Goal: Task Accomplishment & Management: Complete application form

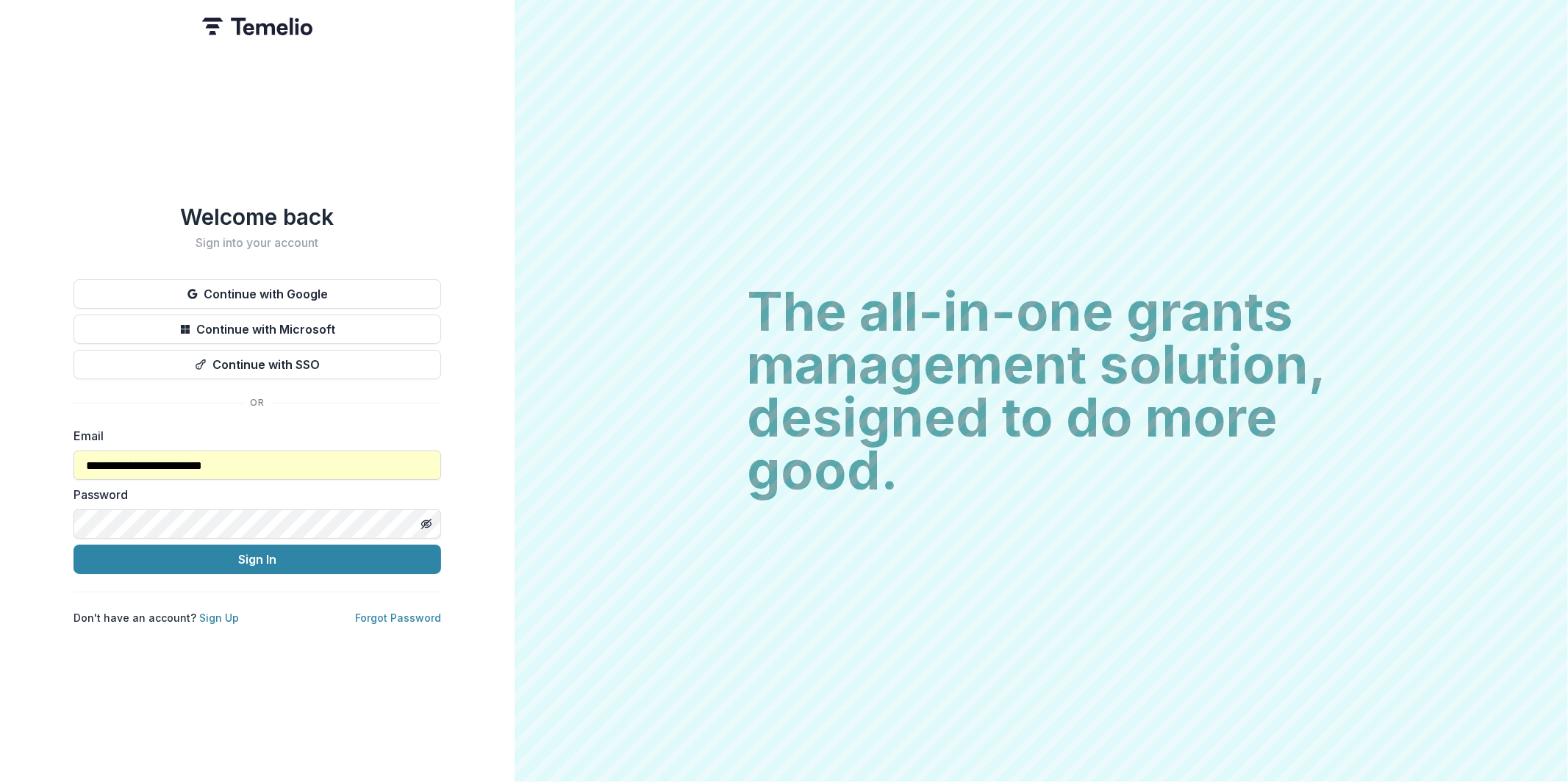
click at [221, 464] on input "**********" at bounding box center [256, 465] width 367 height 29
click at [341, 462] on input "**********" at bounding box center [256, 465] width 367 height 29
type input "*"
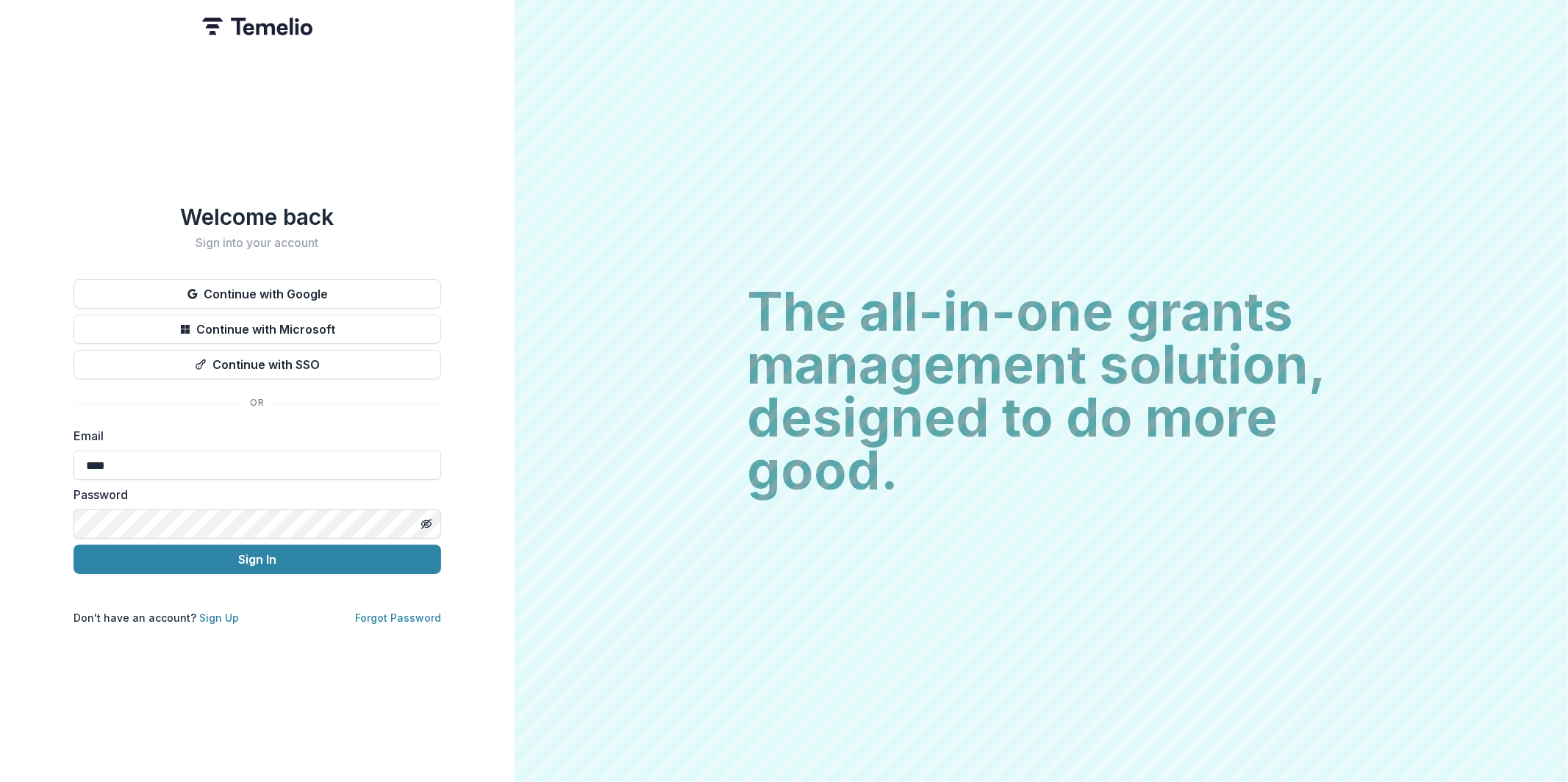
type input "****"
click at [219, 467] on input "****" at bounding box center [256, 465] width 367 height 29
click at [219, 466] on input "****" at bounding box center [256, 465] width 367 height 29
click at [339, 296] on button "Continue with Google" at bounding box center [256, 293] width 367 height 29
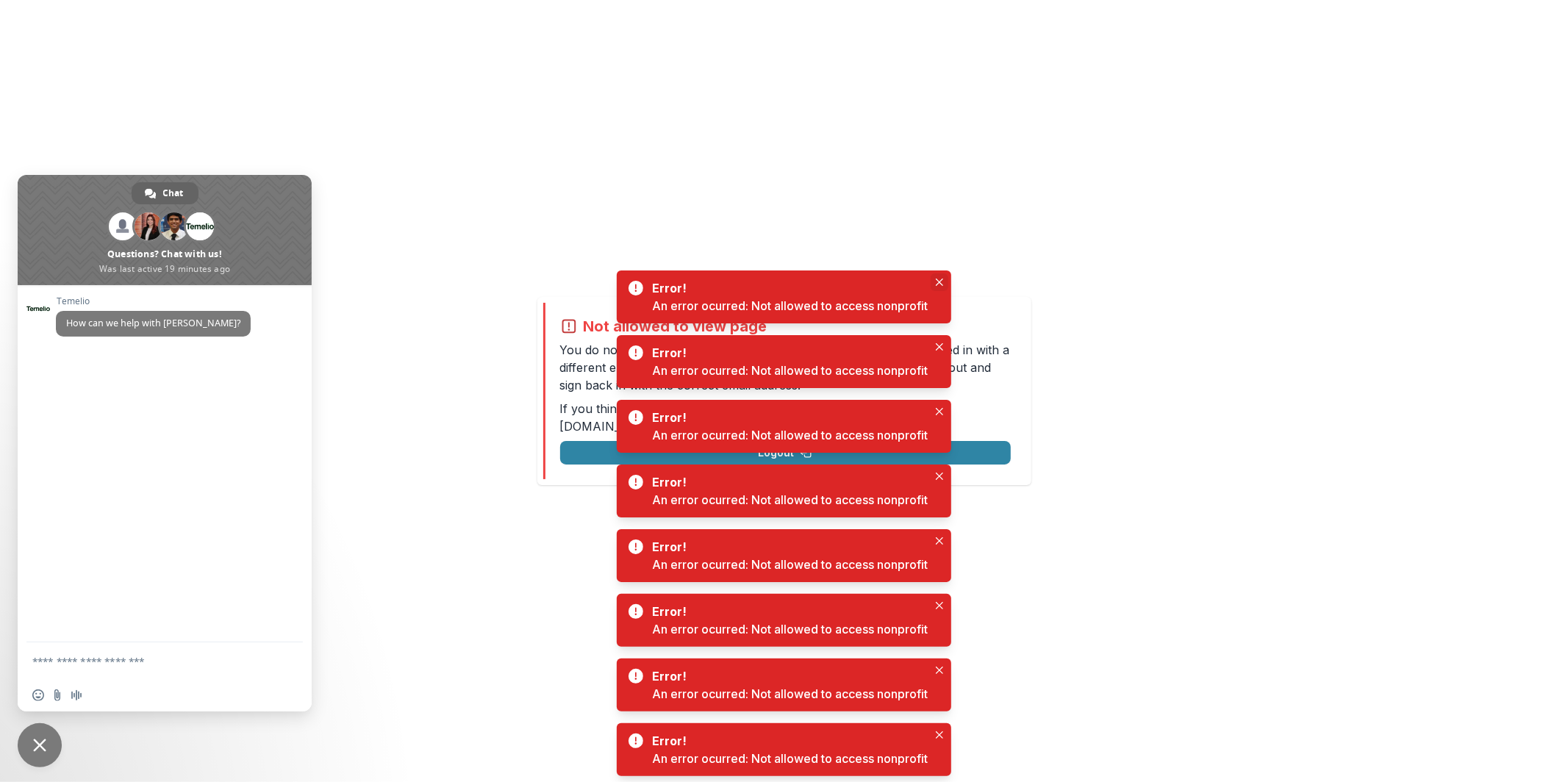
click at [937, 283] on icon "Close" at bounding box center [939, 282] width 8 height 8
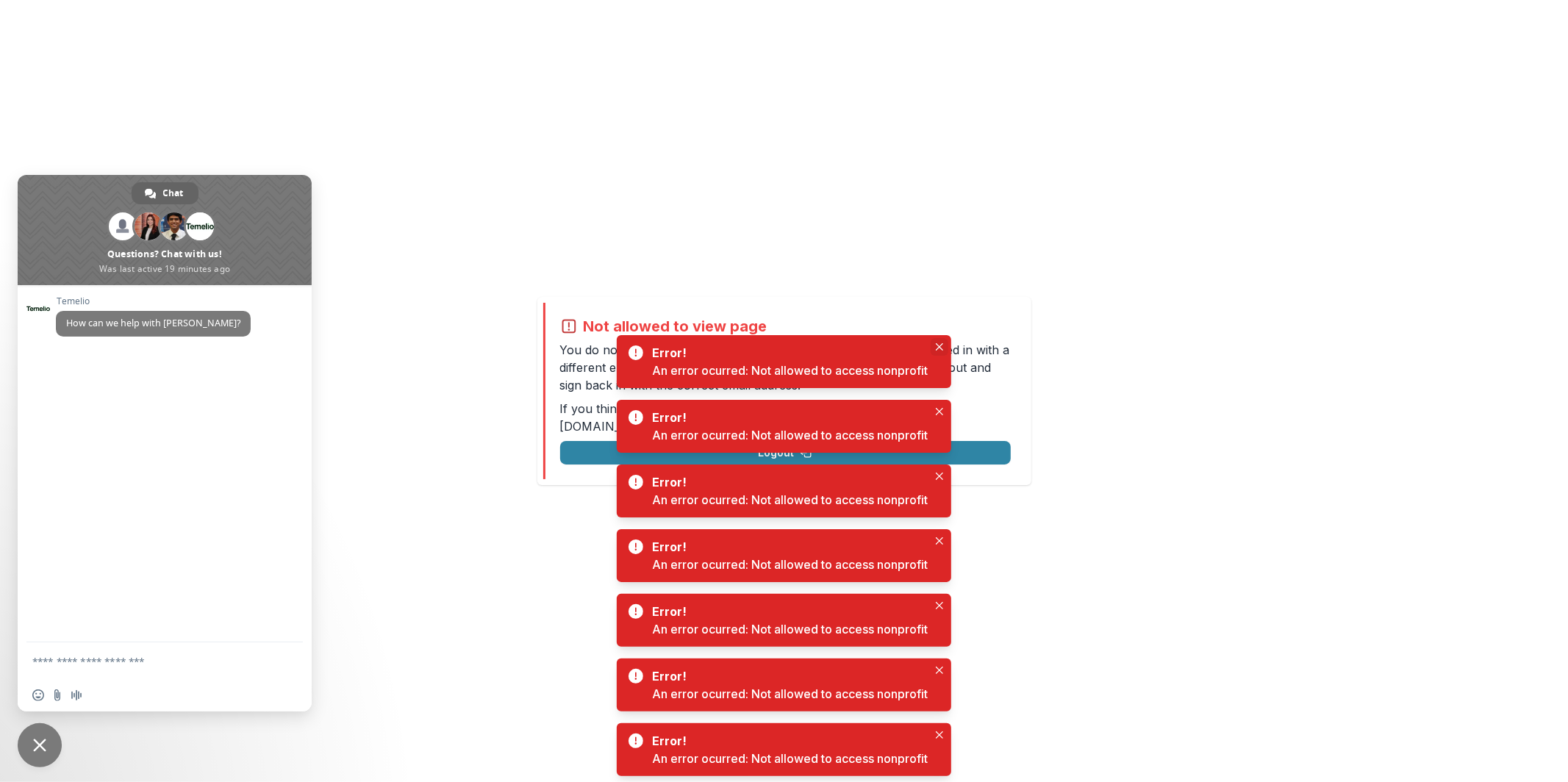
click at [938, 345] on icon "Close" at bounding box center [939, 346] width 8 height 8
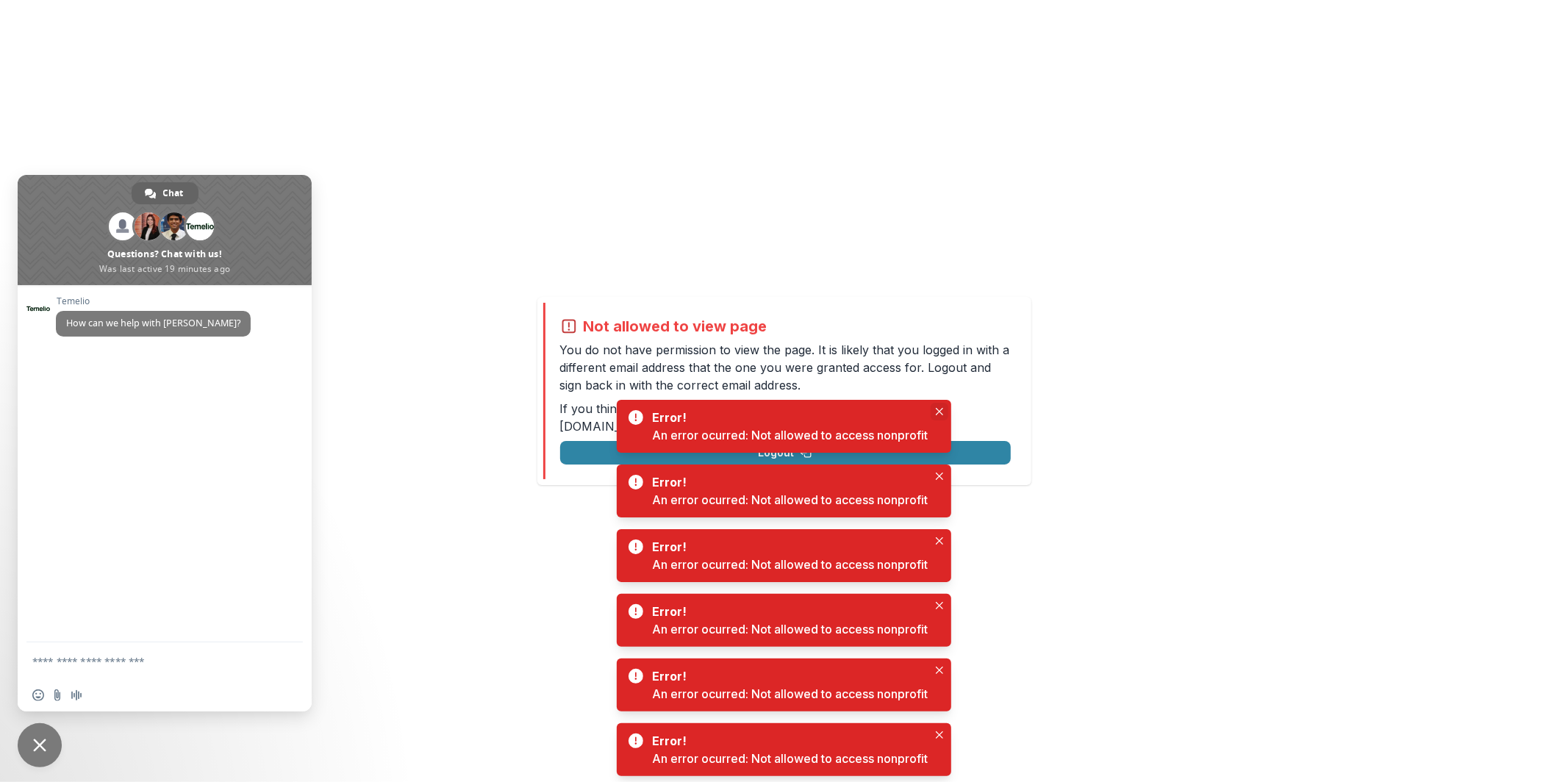
click at [938, 409] on icon "Close" at bounding box center [939, 411] width 8 height 8
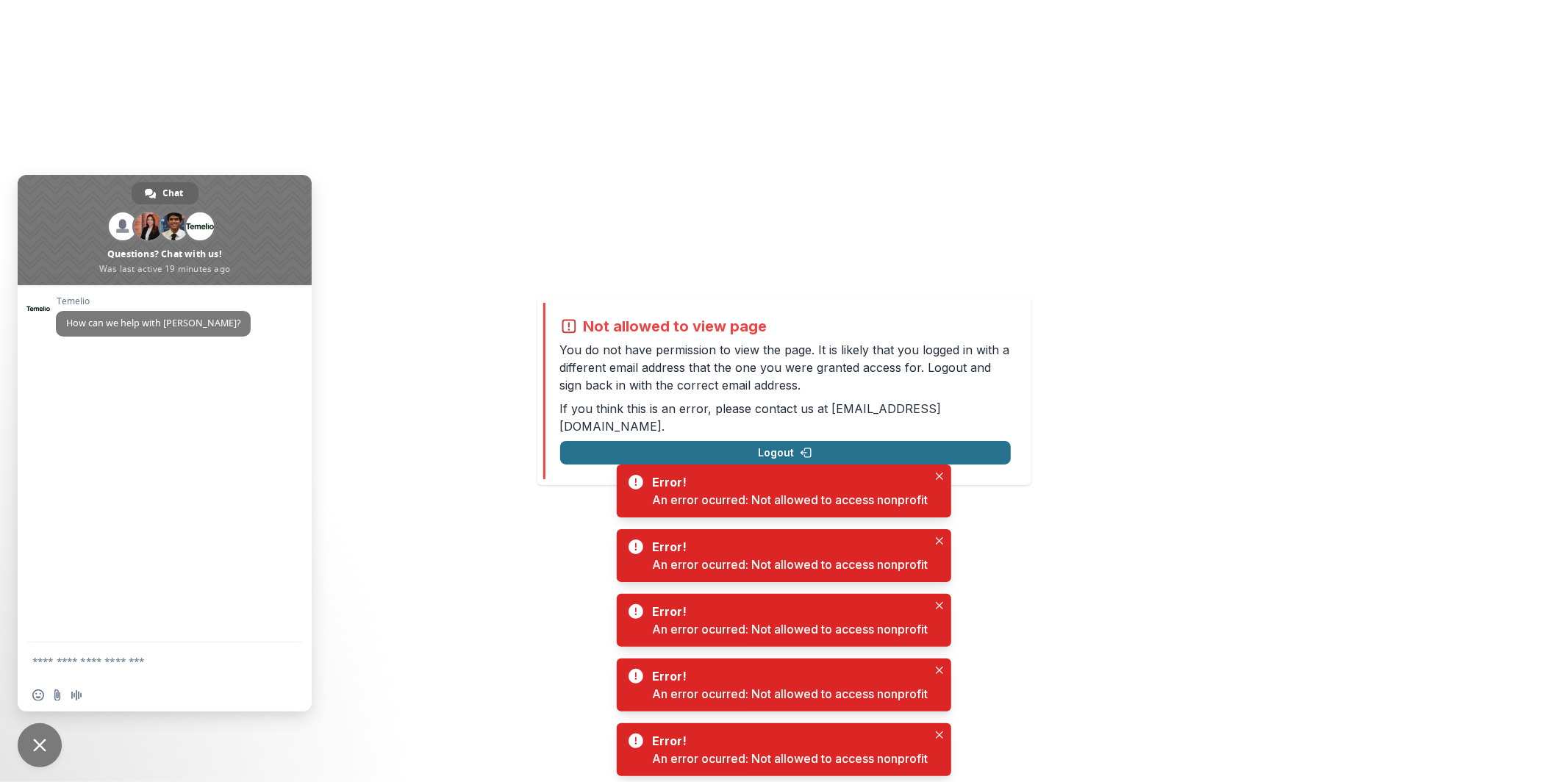
click at [946, 444] on button "Logout" at bounding box center [785, 453] width 451 height 24
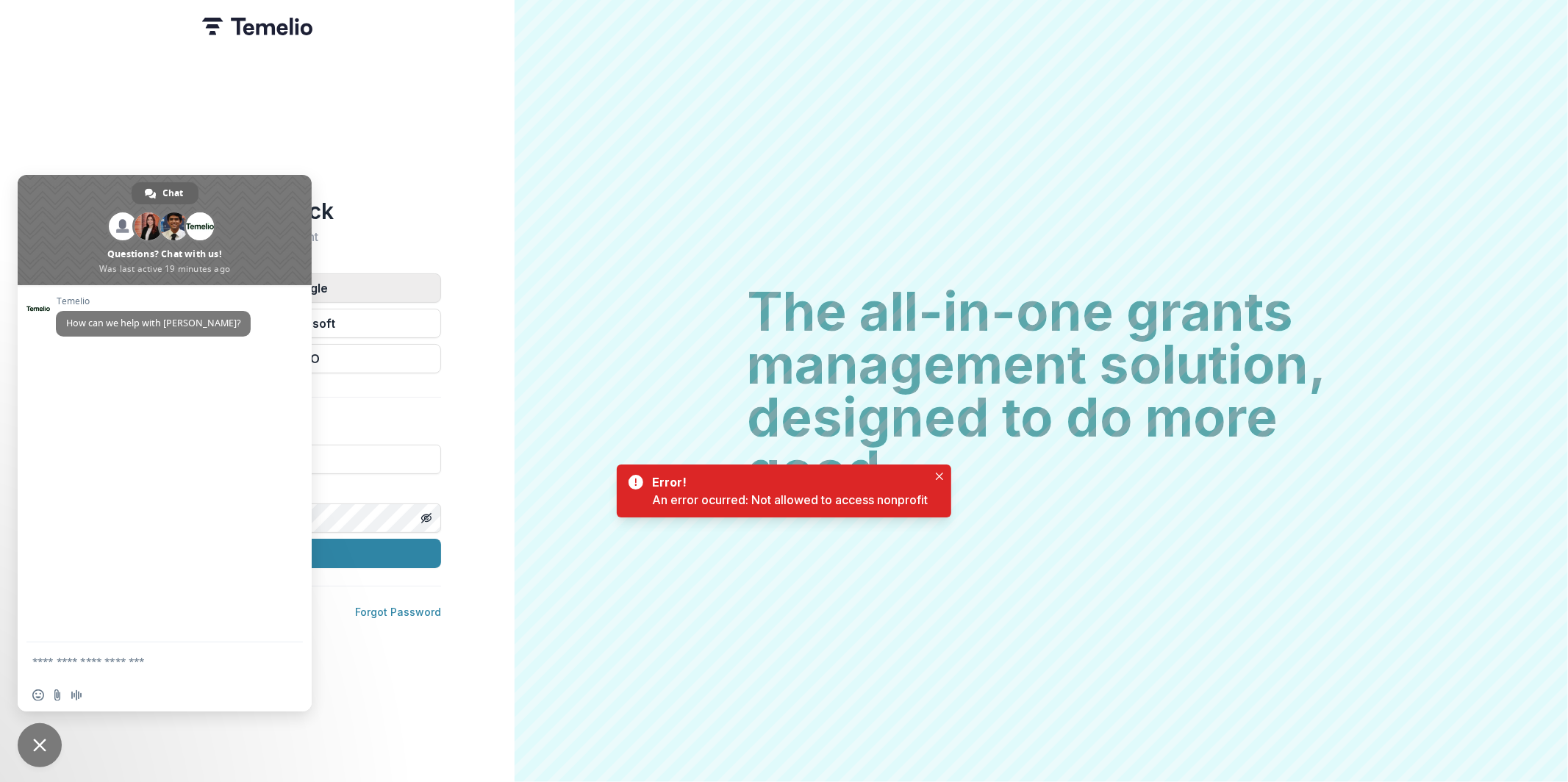
type input "**********"
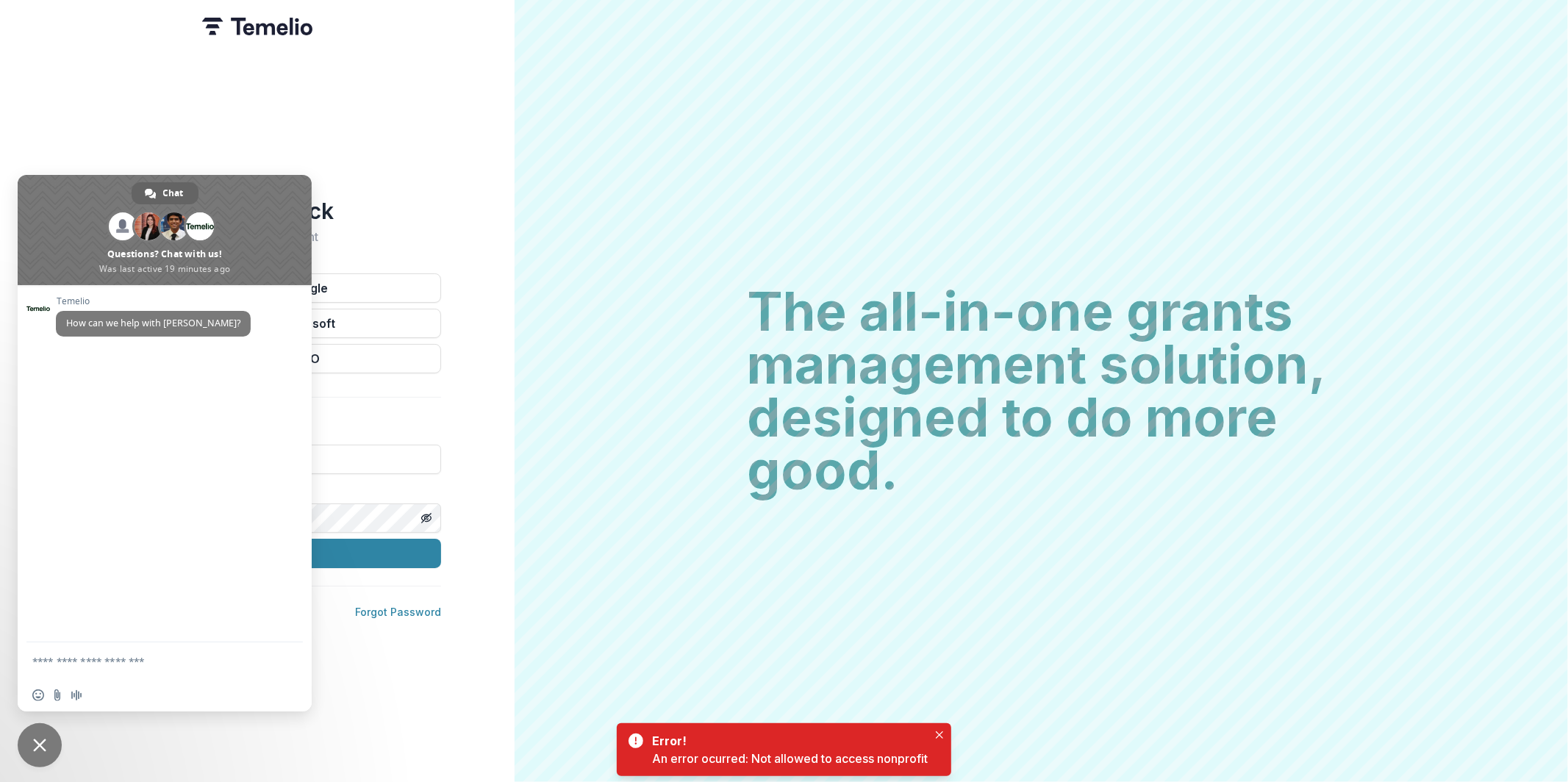
click at [328, 178] on div "**********" at bounding box center [257, 391] width 515 height 782
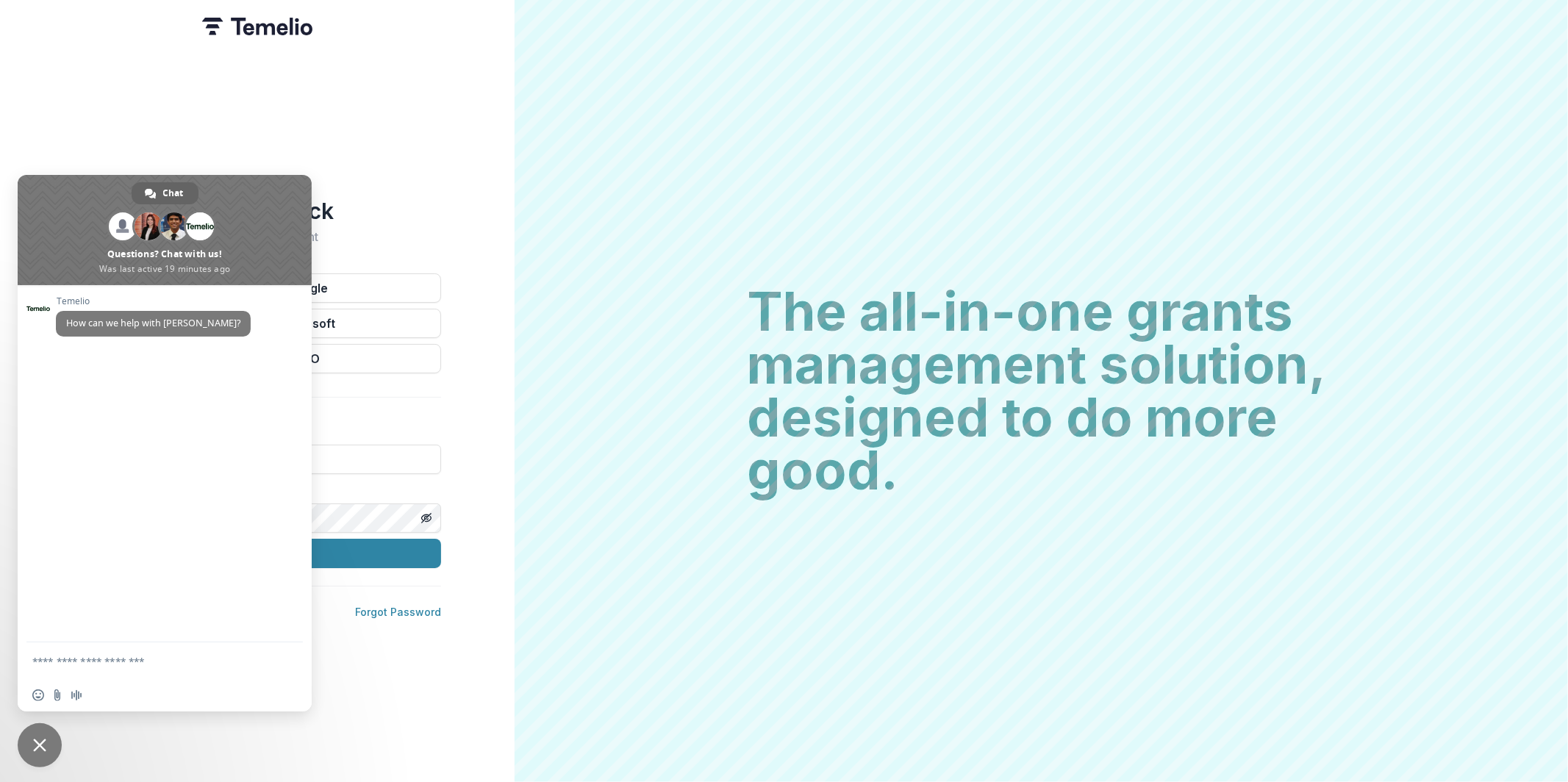
drag, startPoint x: 40, startPoint y: 729, endPoint x: 65, endPoint y: 668, distance: 65.9
click at [40, 730] on span "Close chat" at bounding box center [40, 745] width 44 height 44
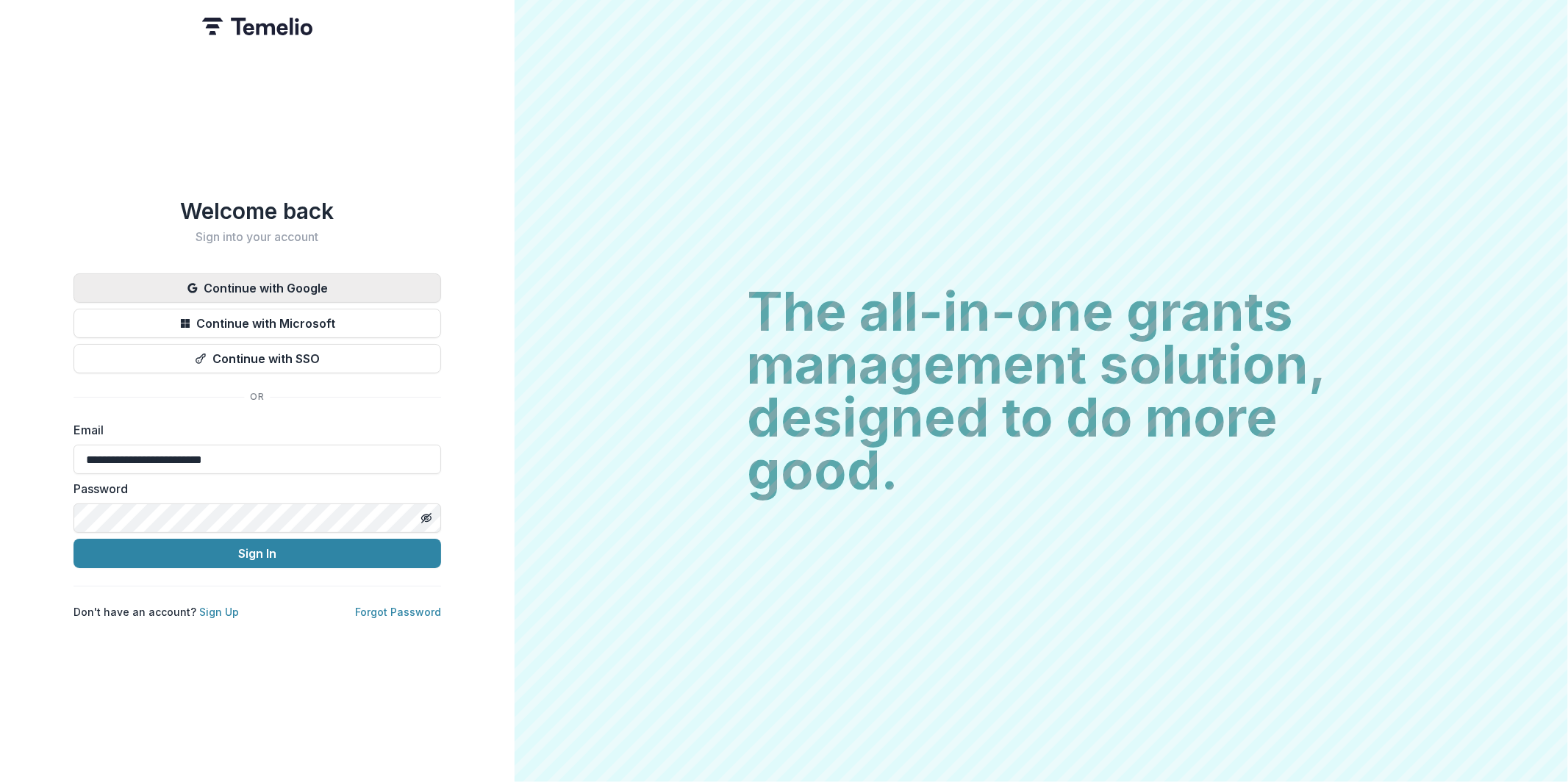
click at [257, 293] on button "Continue with Google" at bounding box center [256, 288] width 367 height 29
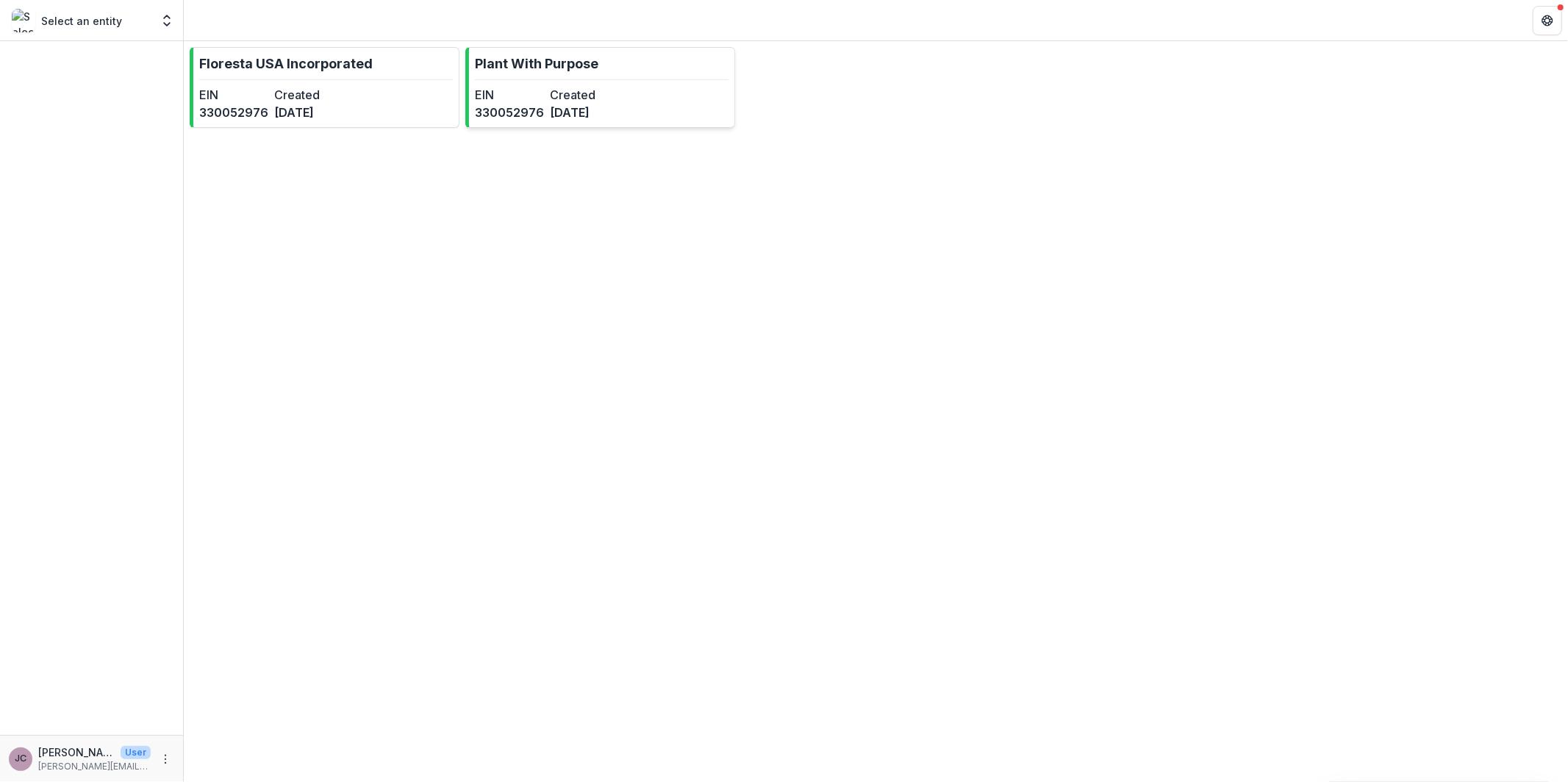
click at [546, 79] on hr at bounding box center [602, 79] width 254 height 1
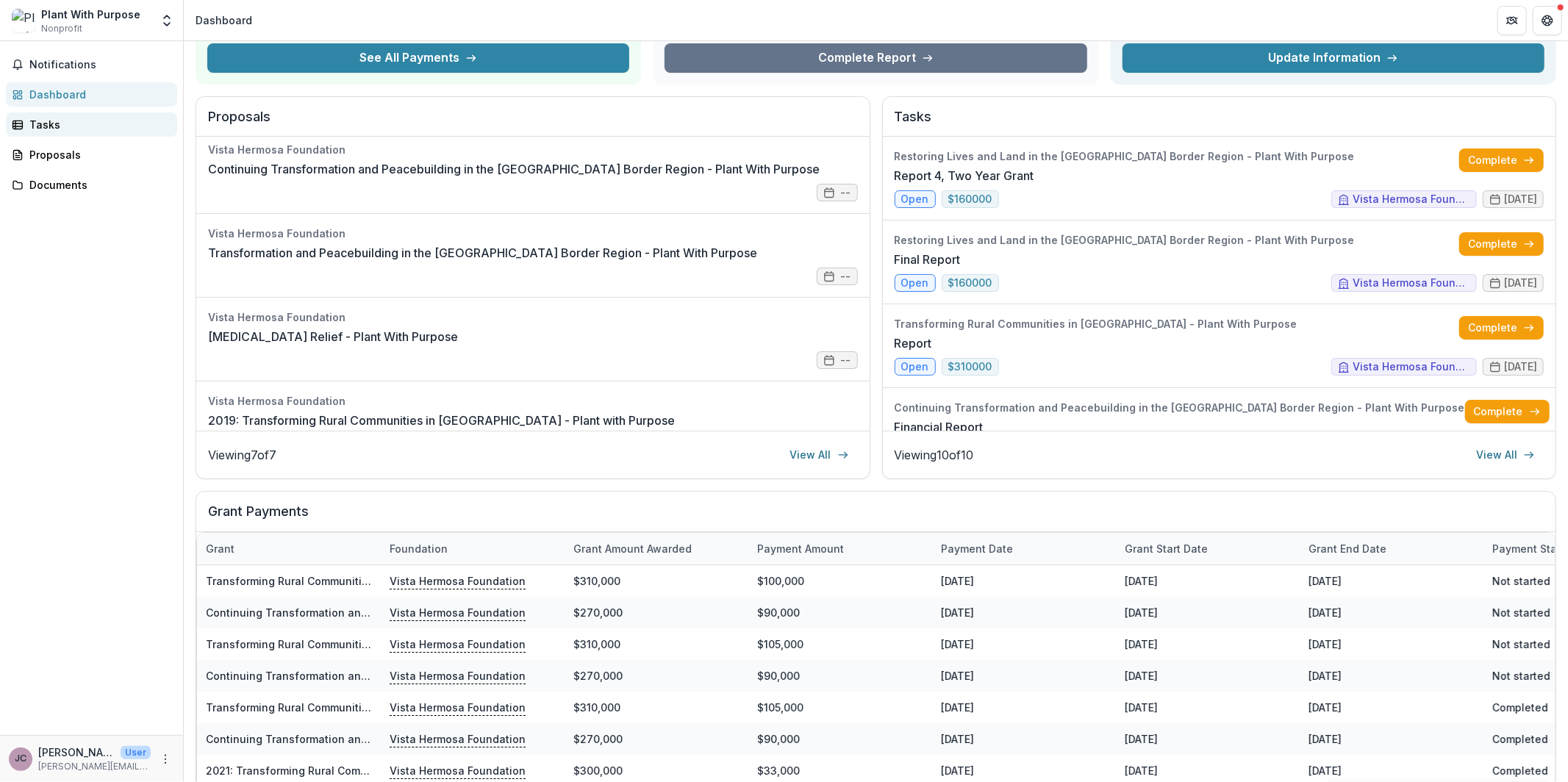
click at [56, 120] on div "Tasks" at bounding box center [98, 124] width 136 height 15
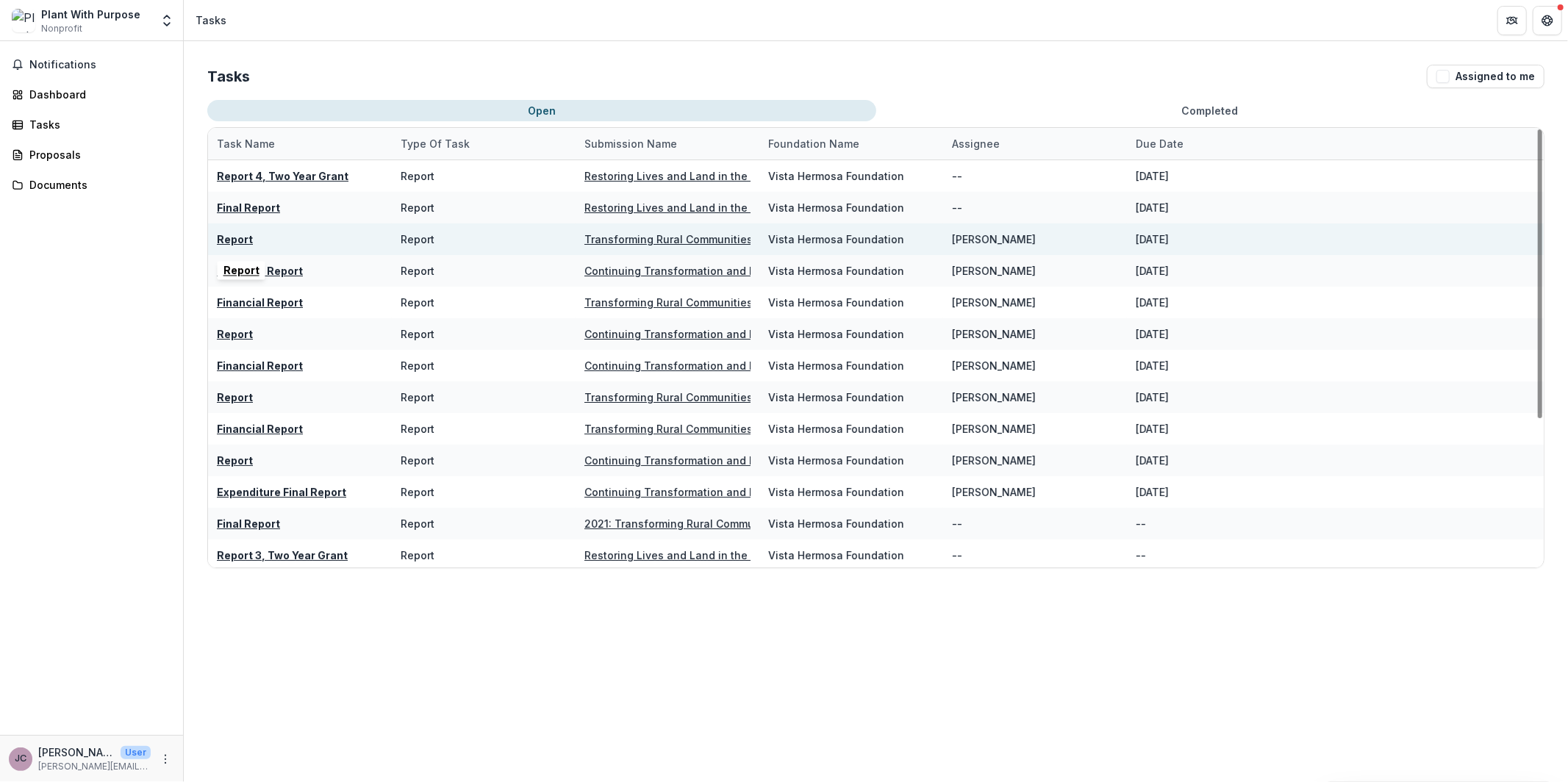
click at [243, 241] on u "Report" at bounding box center [235, 239] width 36 height 13
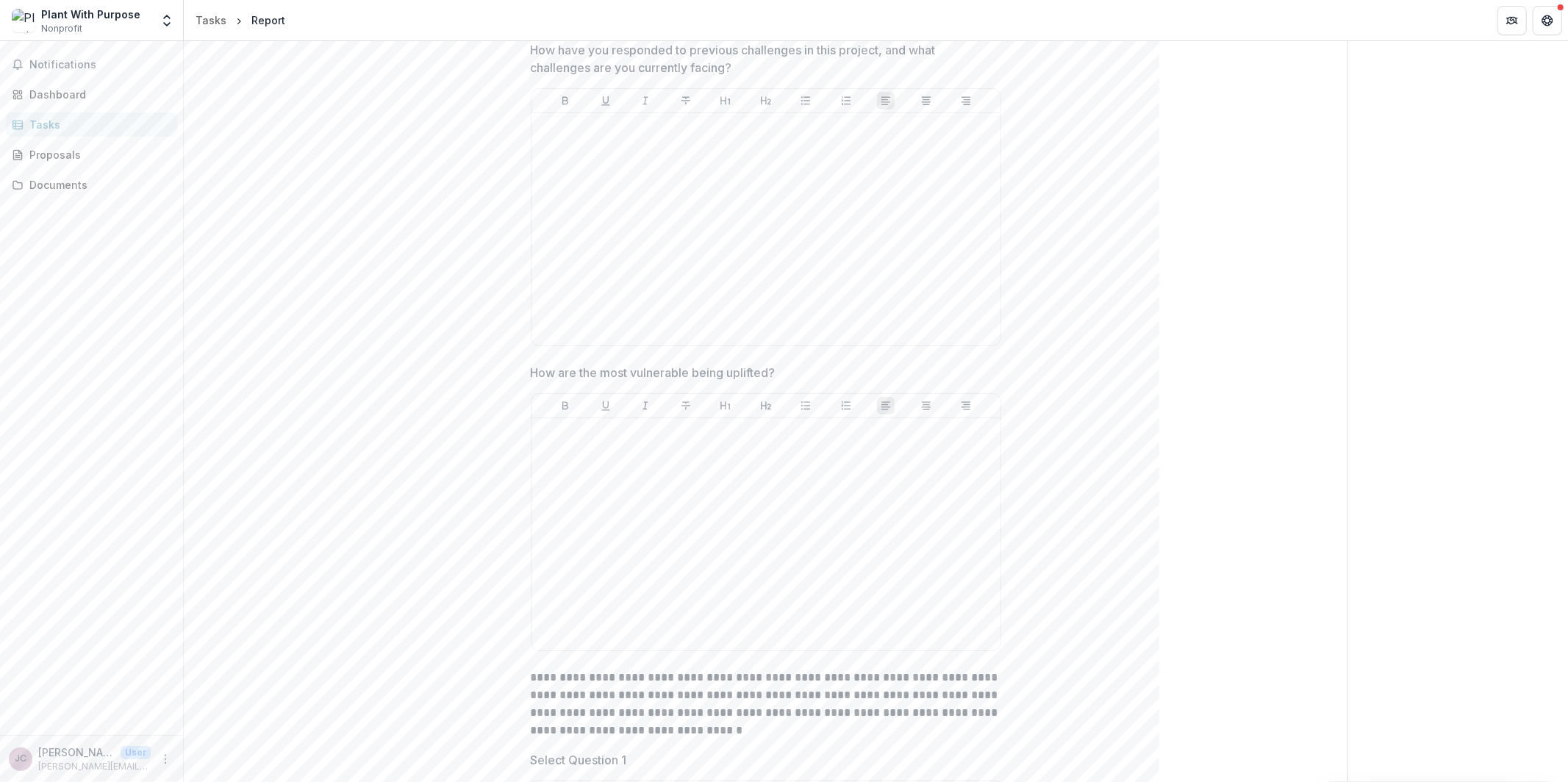
scroll to position [690, 0]
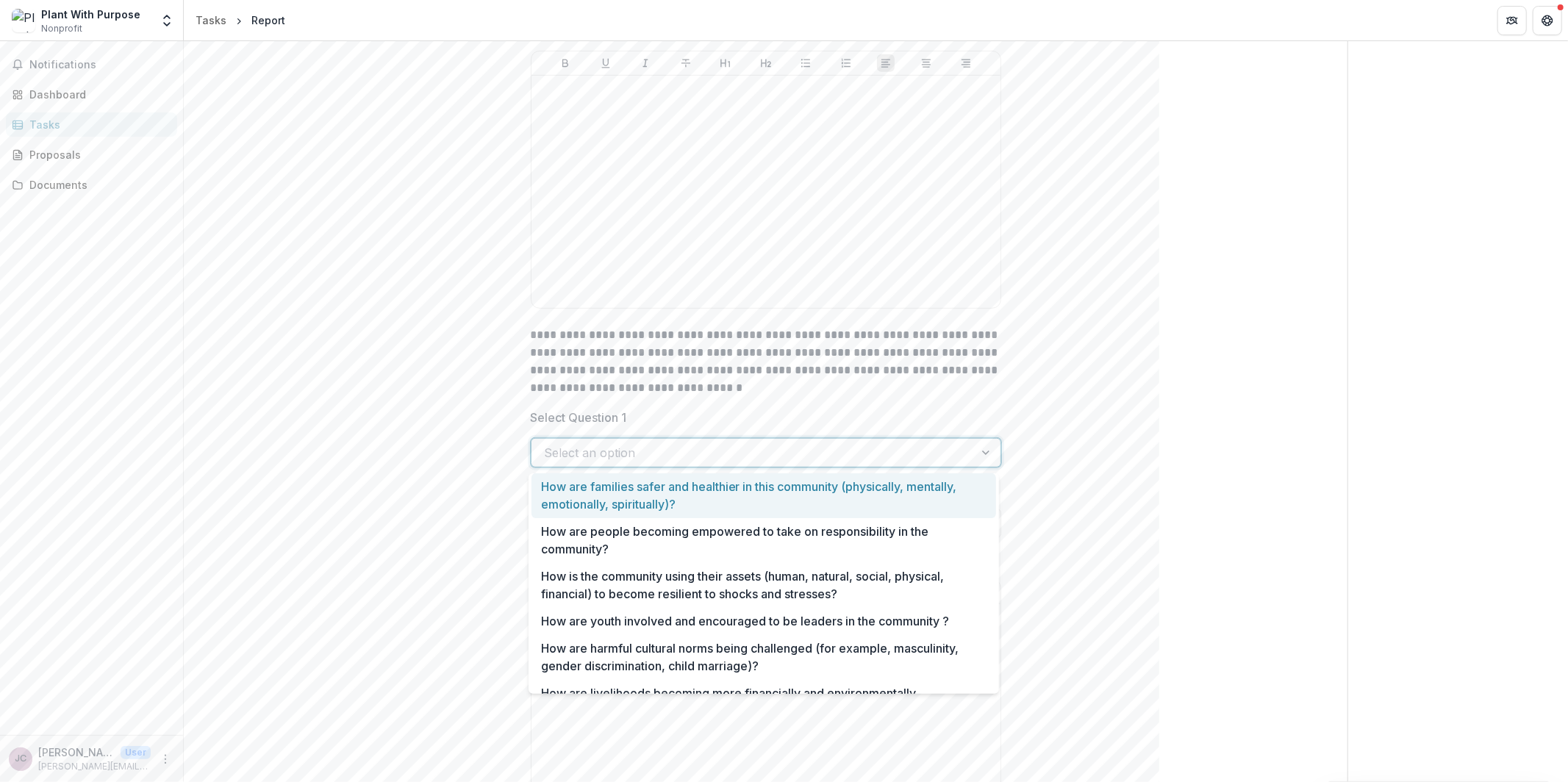
click at [589, 452] on div at bounding box center [752, 452] width 416 height 20
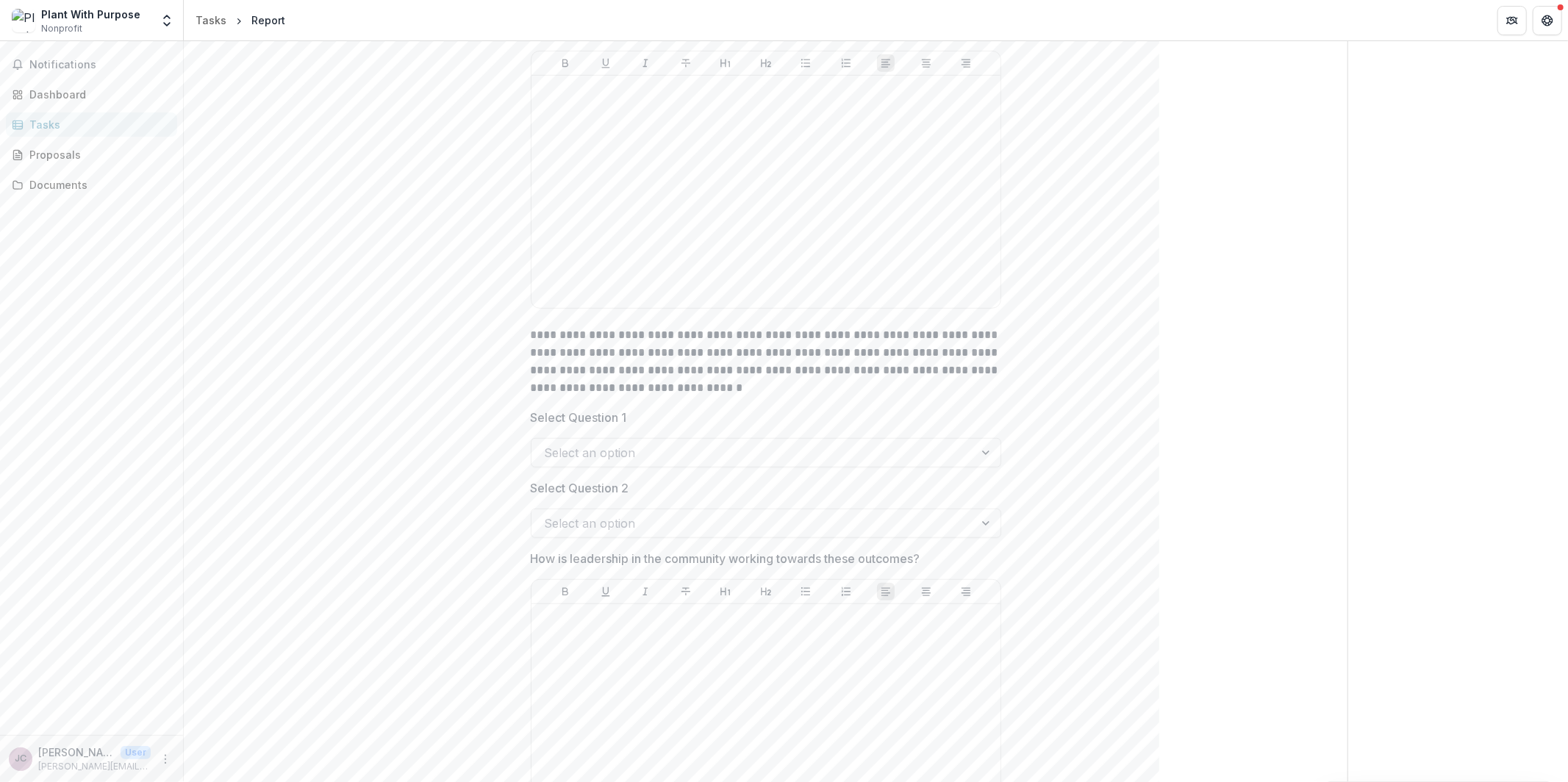
click at [647, 421] on label "Select Question 1" at bounding box center [761, 417] width 462 height 18
click at [548, 444] on input "Select Question 1" at bounding box center [546, 452] width 3 height 18
click at [622, 444] on div at bounding box center [752, 452] width 416 height 20
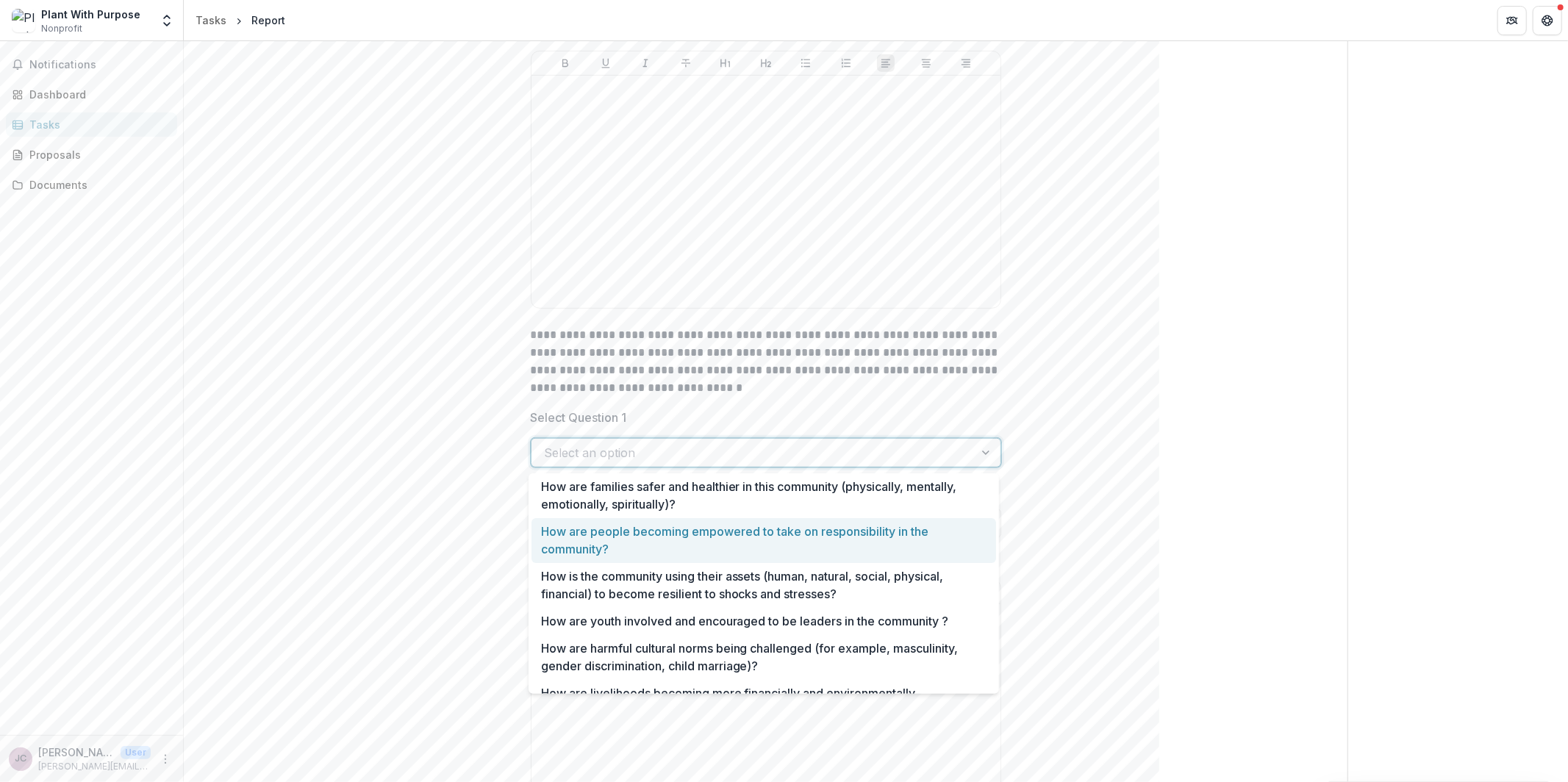
click at [599, 539] on div "How are people becoming empowered to take on responsibility in the community?" at bounding box center [763, 540] width 464 height 45
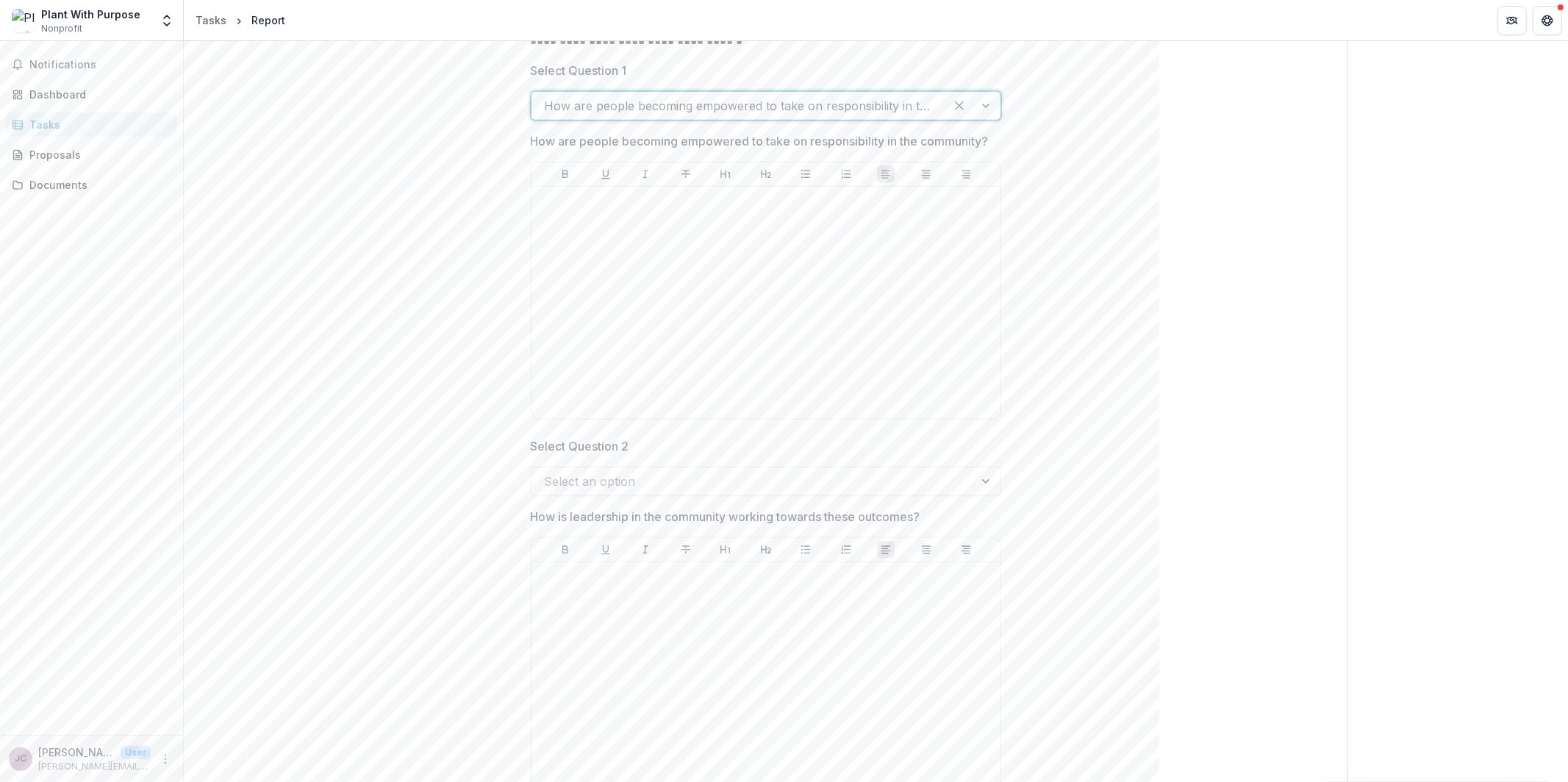
scroll to position [1054, 0]
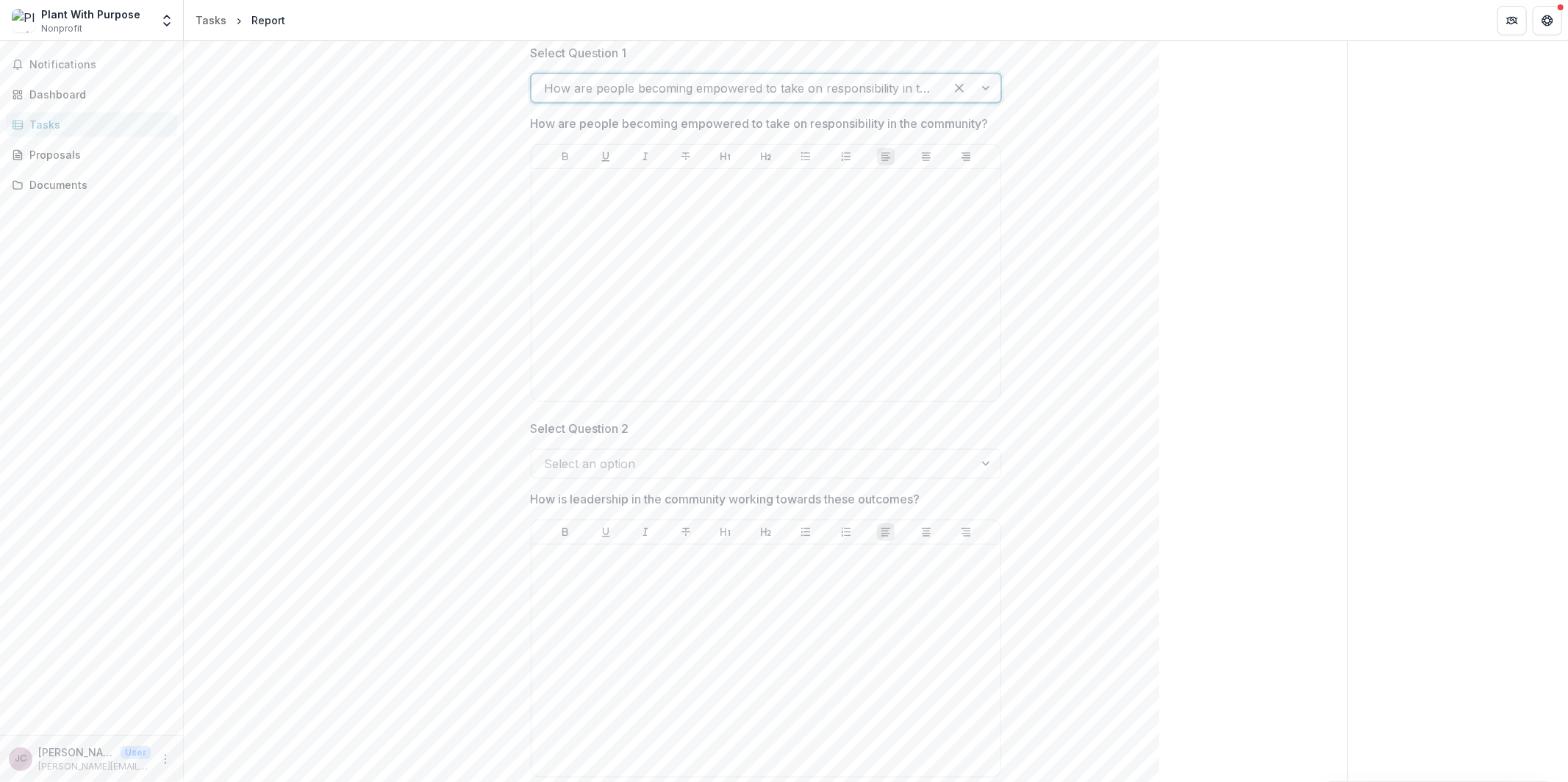
click at [603, 456] on div at bounding box center [752, 463] width 416 height 20
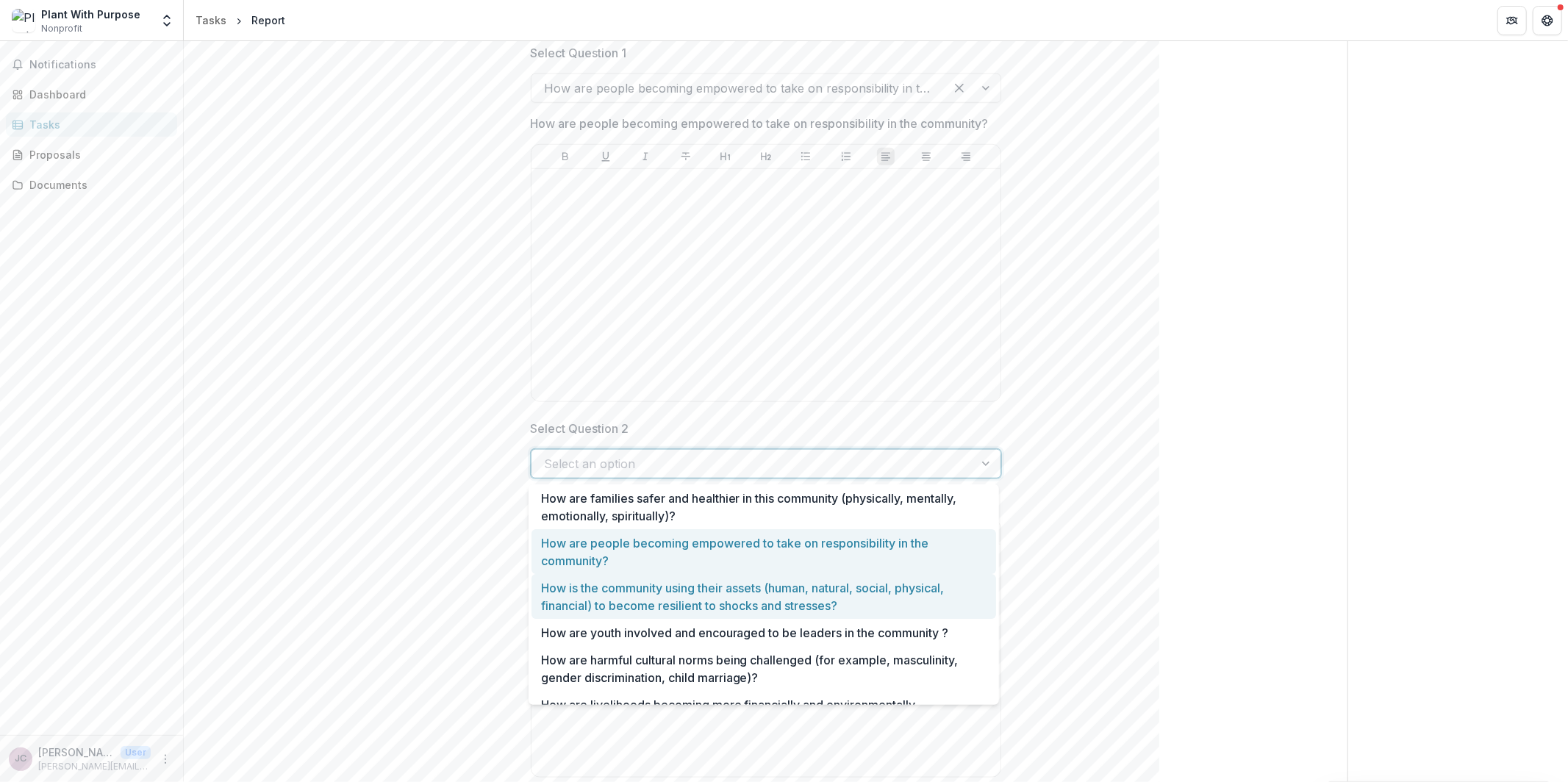
click at [587, 596] on div "How is the community using their assets (human, natural, social, physical, fina…" at bounding box center [763, 596] width 464 height 45
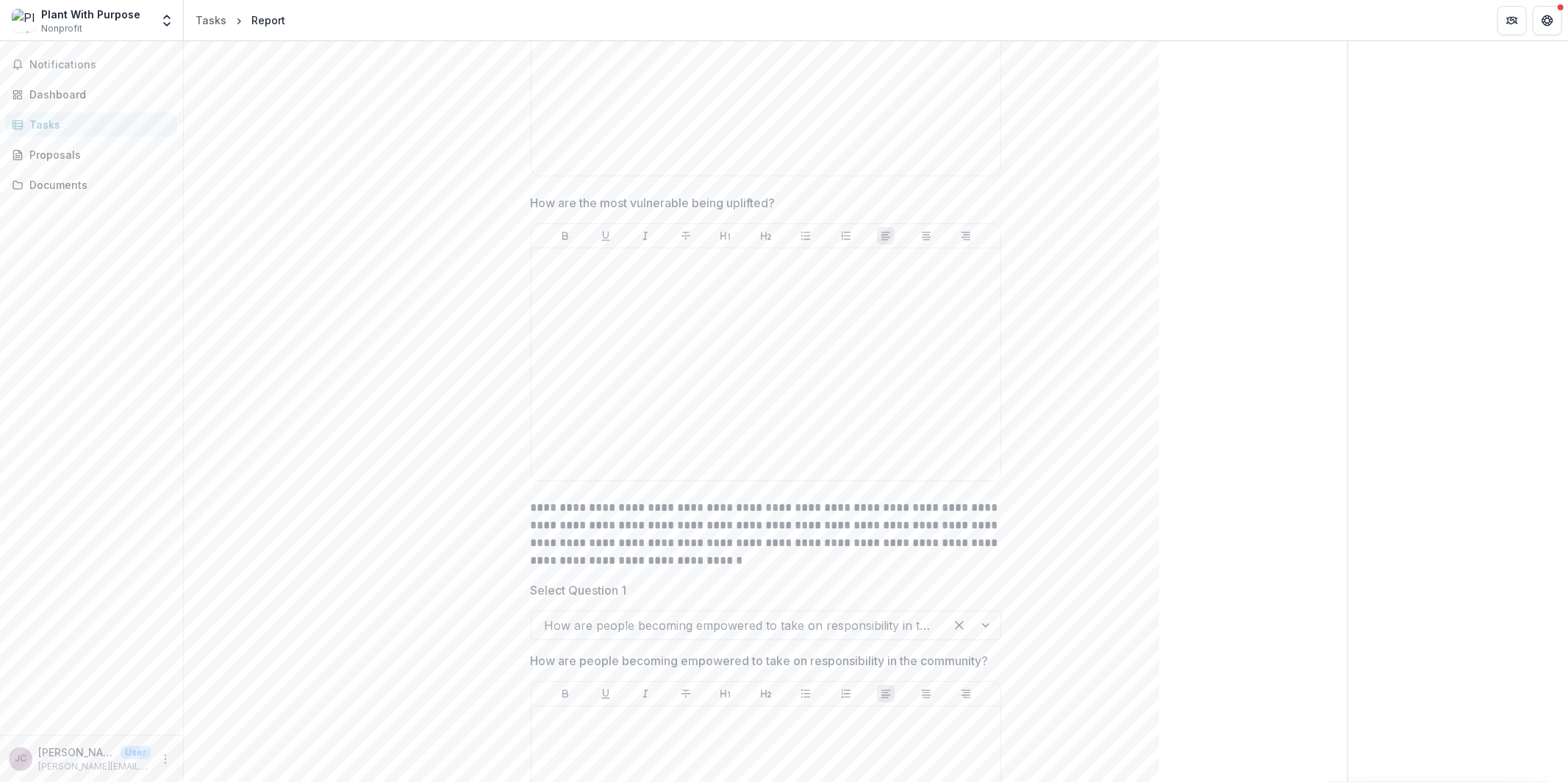
scroll to position [0, 0]
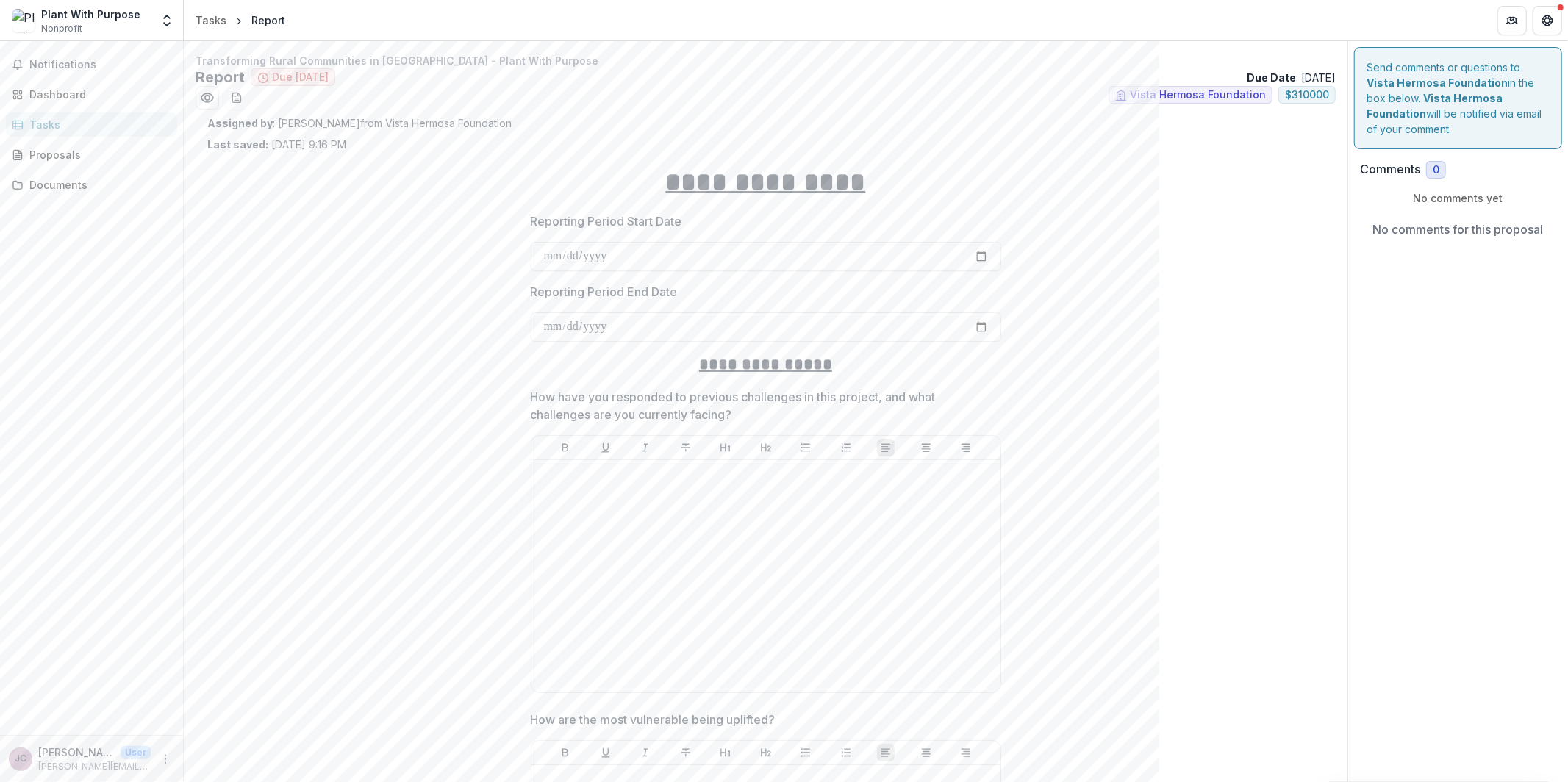
click at [727, 407] on p "How have you responded to previous challenges in this project, and what challen…" at bounding box center [761, 406] width 462 height 35
drag, startPoint x: 735, startPoint y: 416, endPoint x: 488, endPoint y: 397, distance: 247.7
copy p "How have you responded to previous challenges in this project, and what challen…"
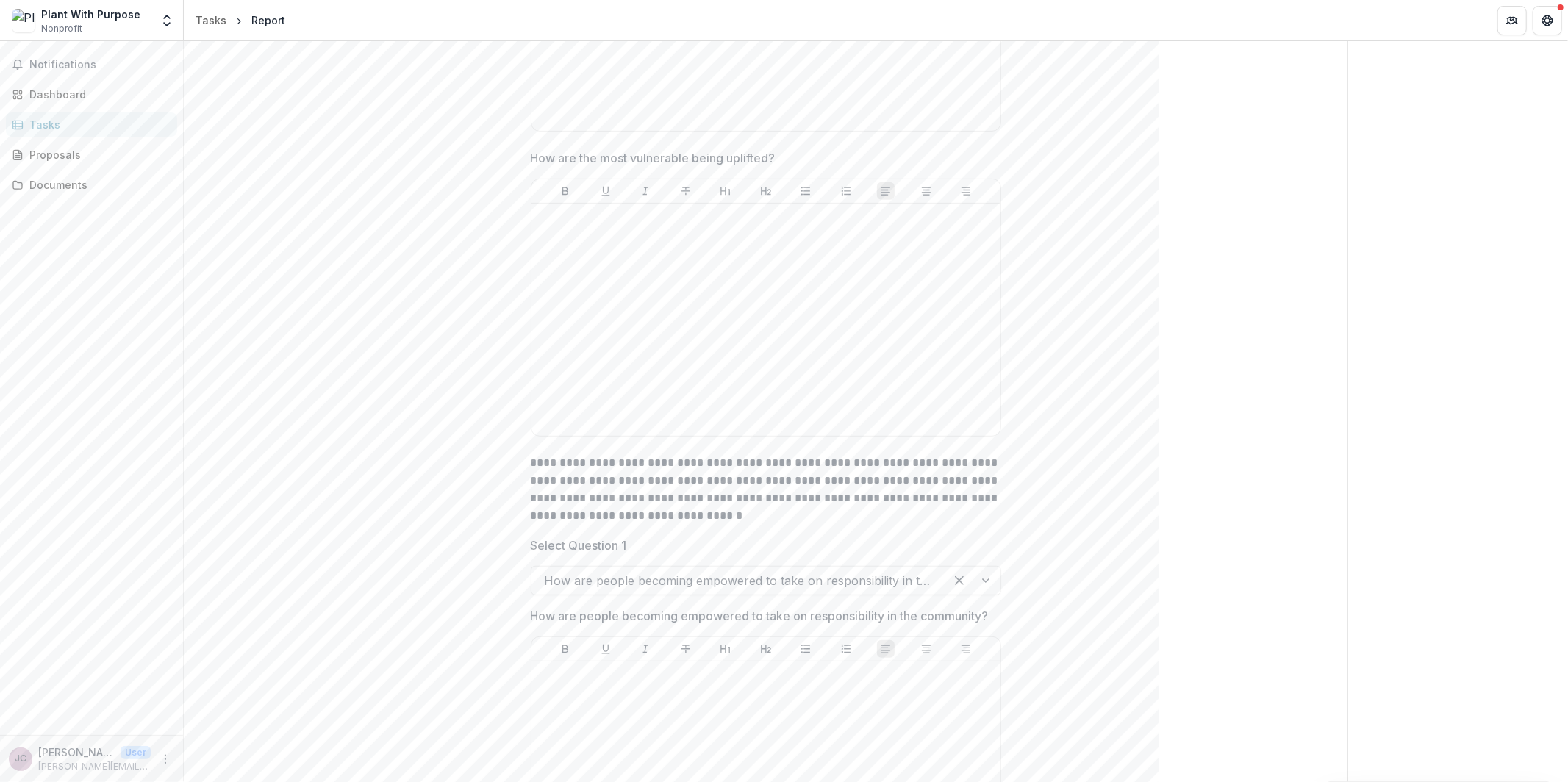
scroll to position [906, 0]
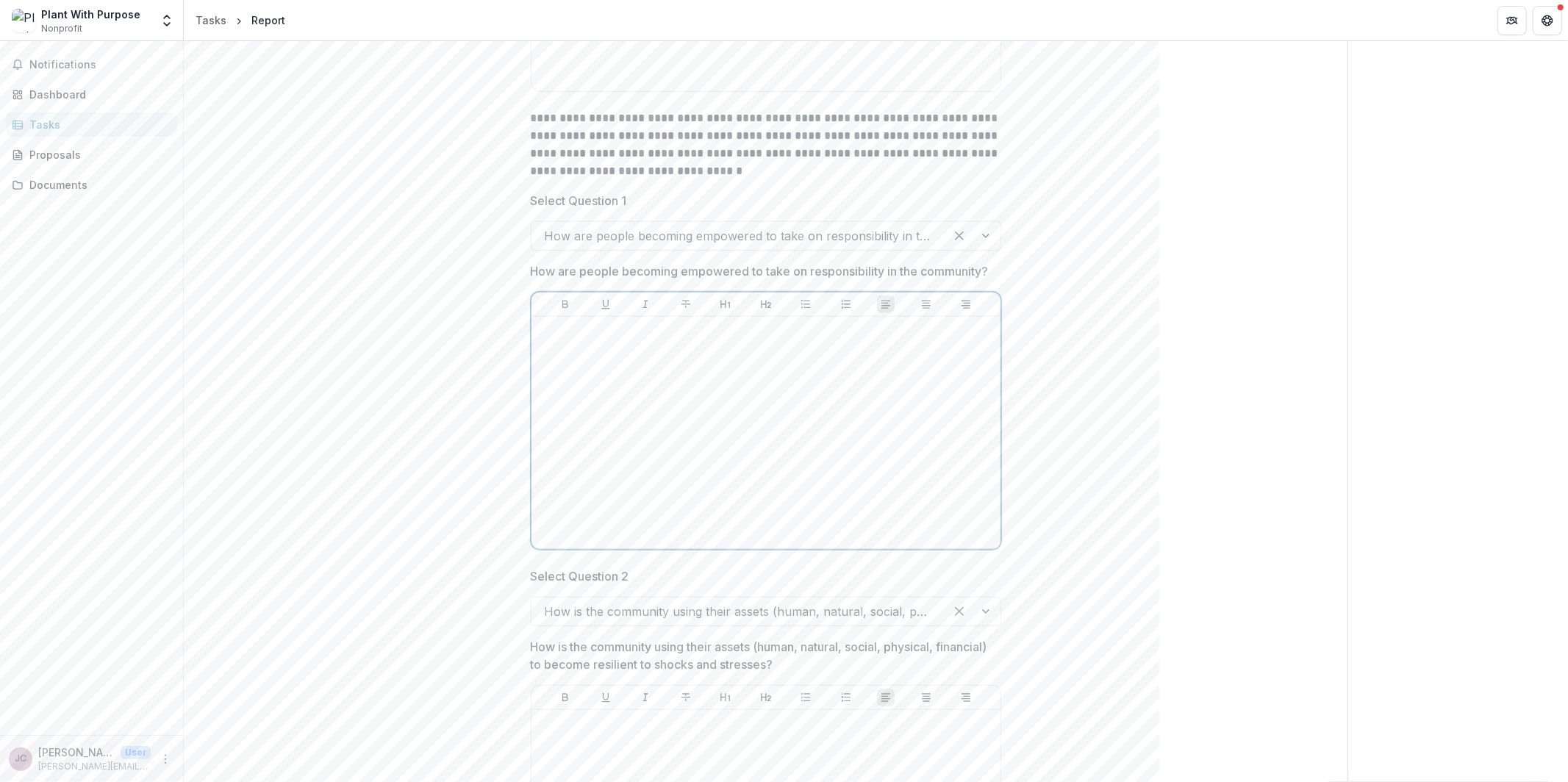
click at [884, 383] on div at bounding box center [766, 433] width 457 height 220
drag, startPoint x: 884, startPoint y: 383, endPoint x: 905, endPoint y: 514, distance: 132.7
click at [905, 514] on div at bounding box center [766, 433] width 457 height 220
click at [871, 501] on div at bounding box center [766, 433] width 457 height 220
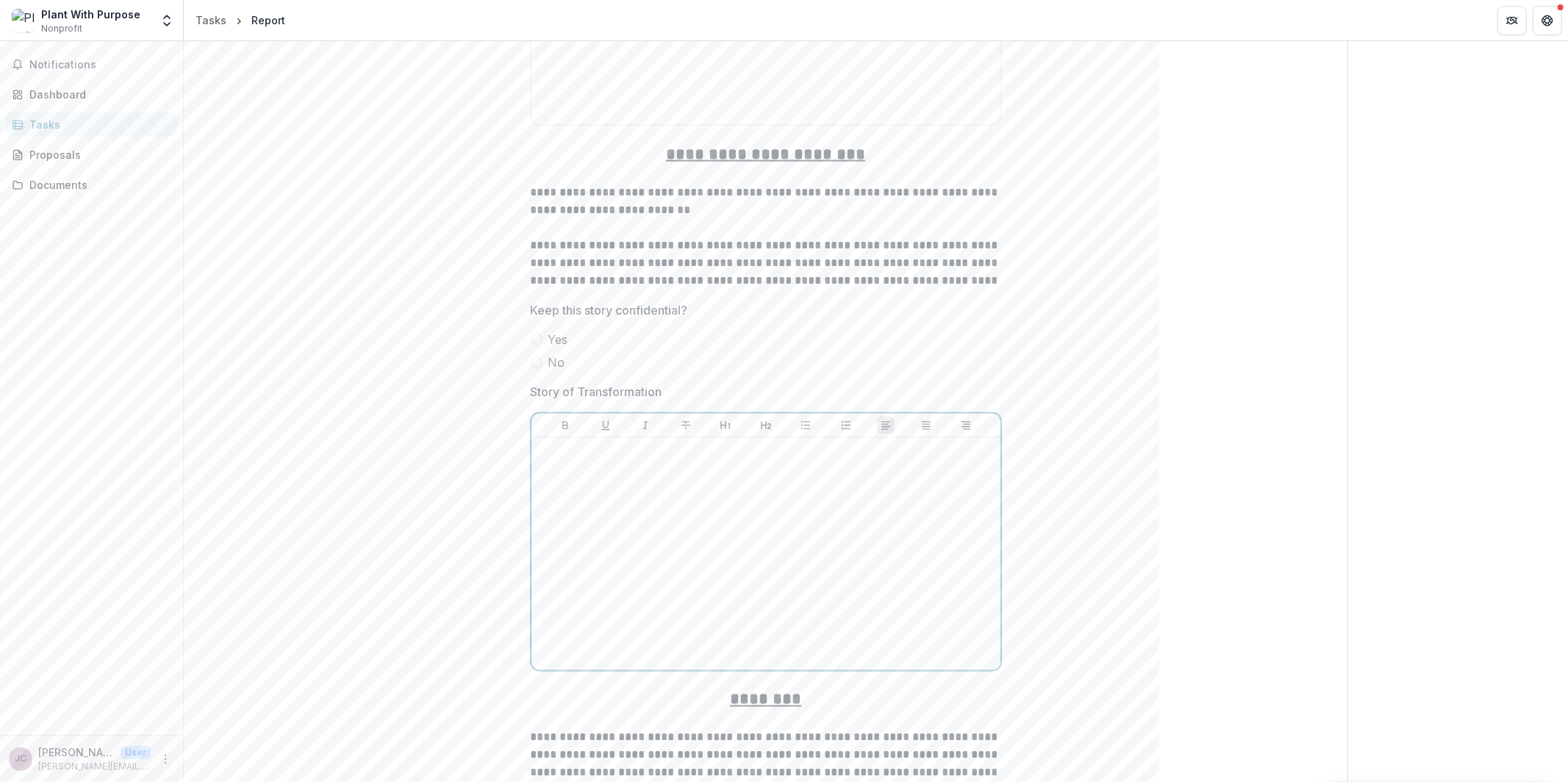
click at [603, 460] on p at bounding box center [766, 452] width 457 height 16
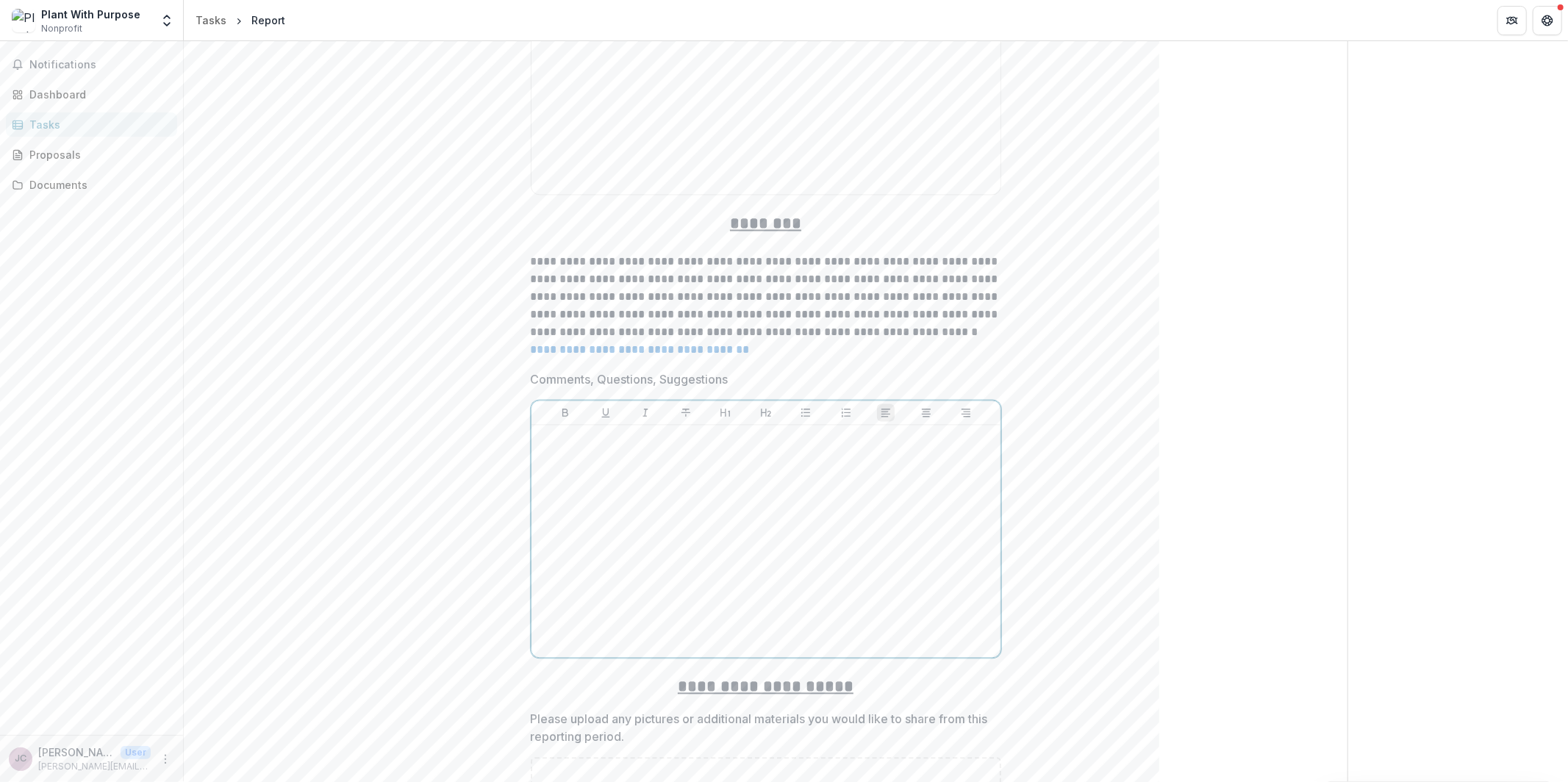
click at [614, 445] on p at bounding box center [766, 438] width 457 height 16
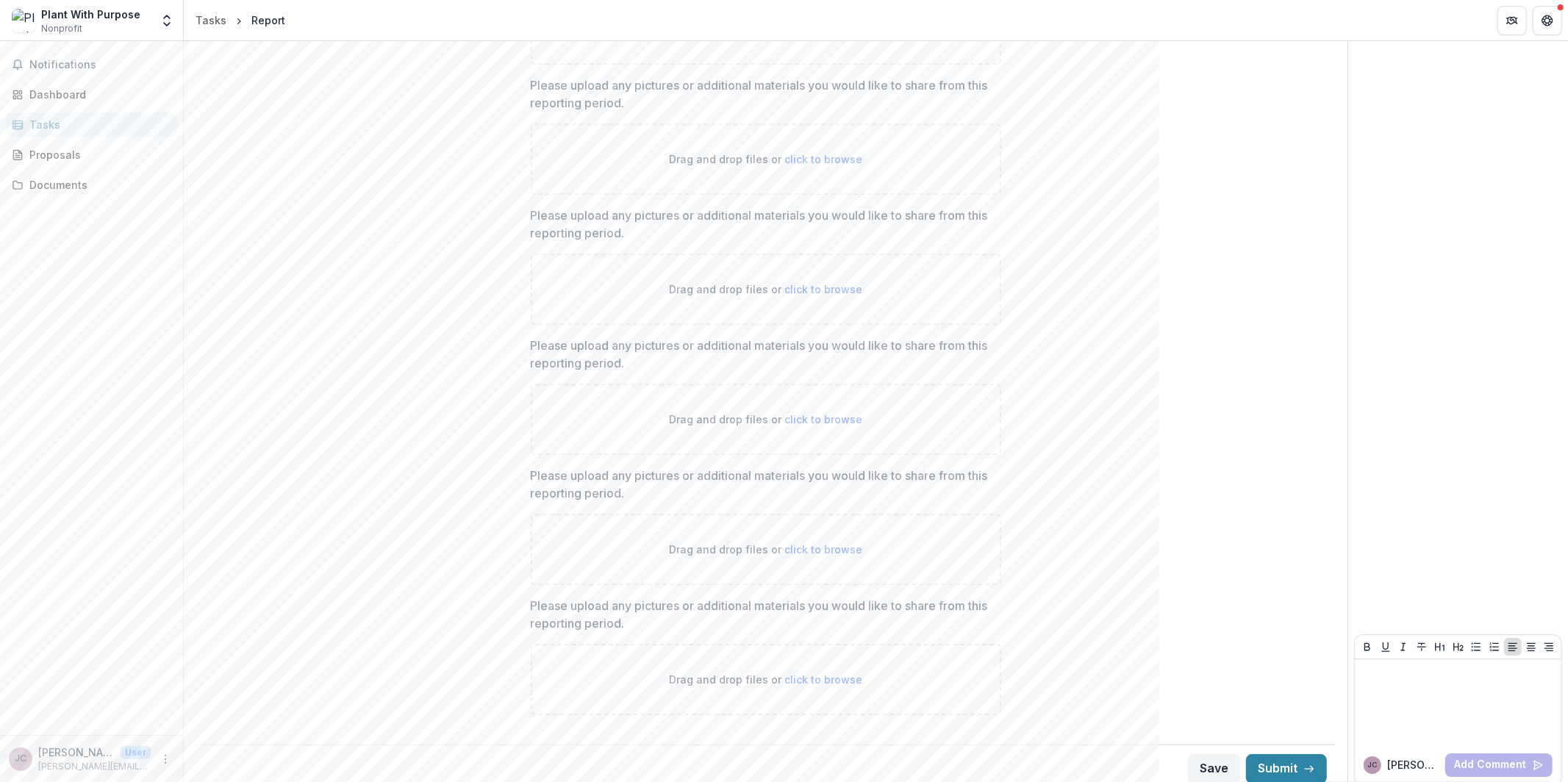
scroll to position [2893, 0]
